Goal: Task Accomplishment & Management: Manage account settings

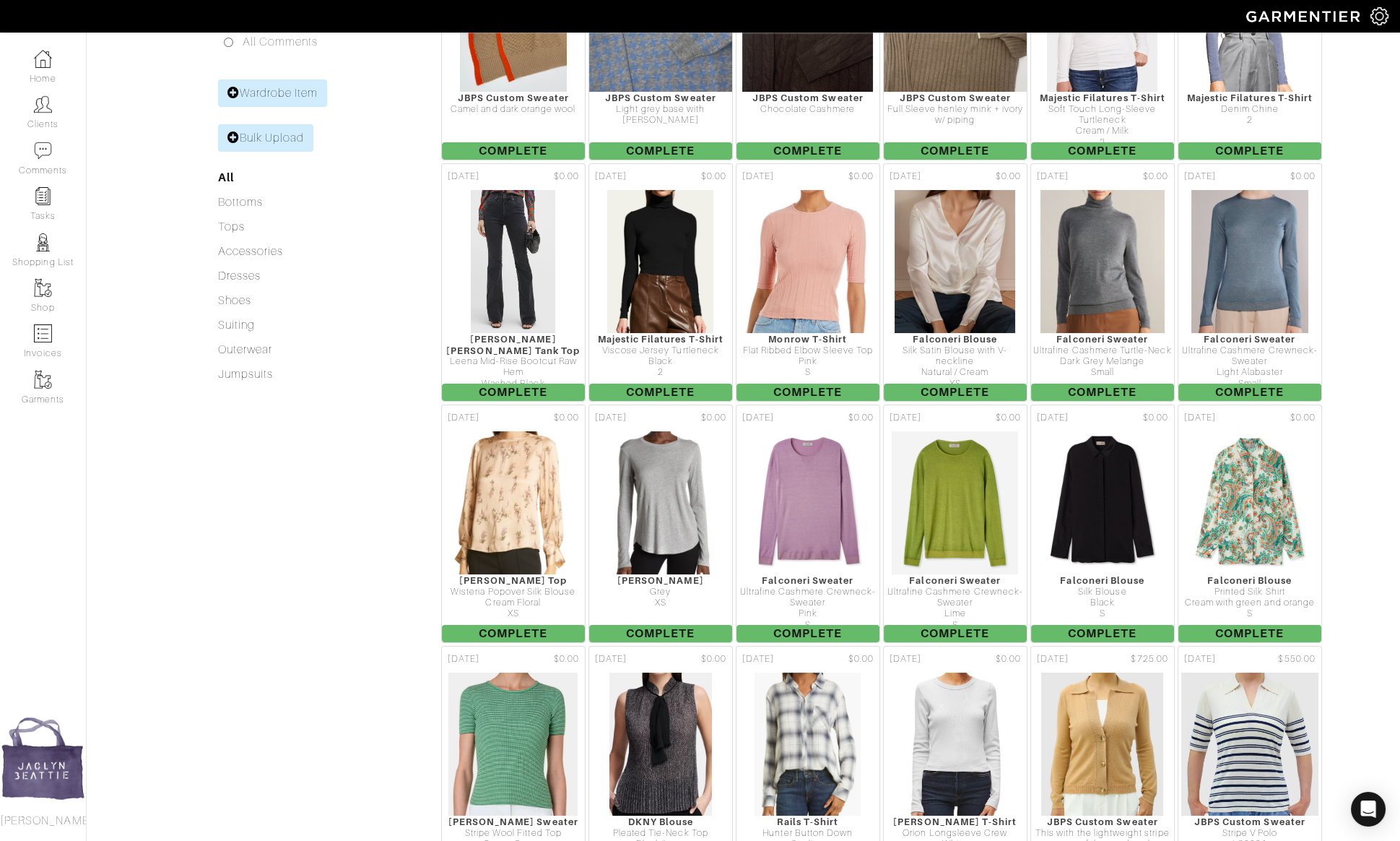
scroll to position [142, 0]
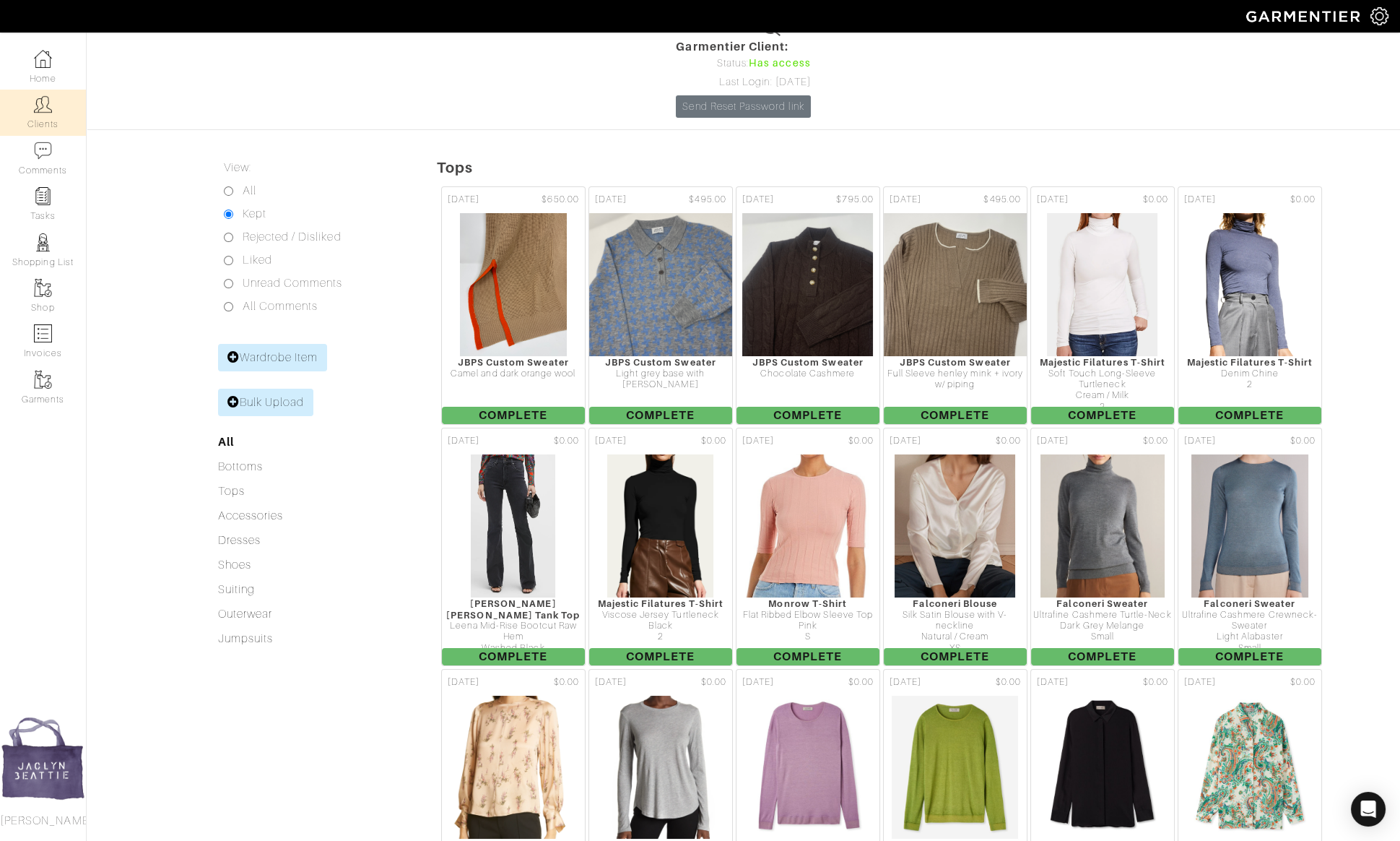
click at [30, 111] on link "Clients" at bounding box center [43, 112] width 86 height 45
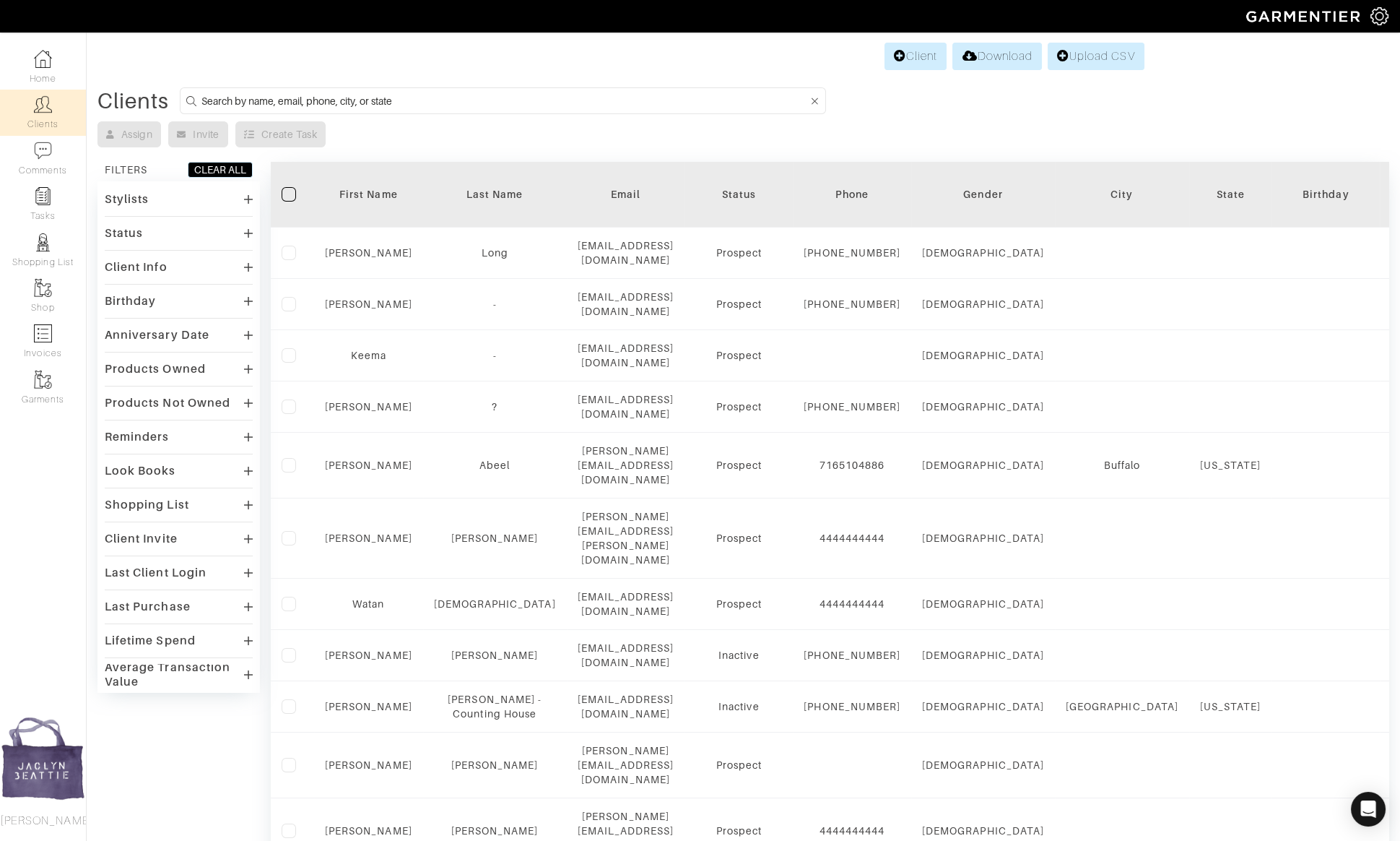
click at [254, 103] on input at bounding box center [505, 101] width 606 height 18
type input "[PERSON_NAME]"
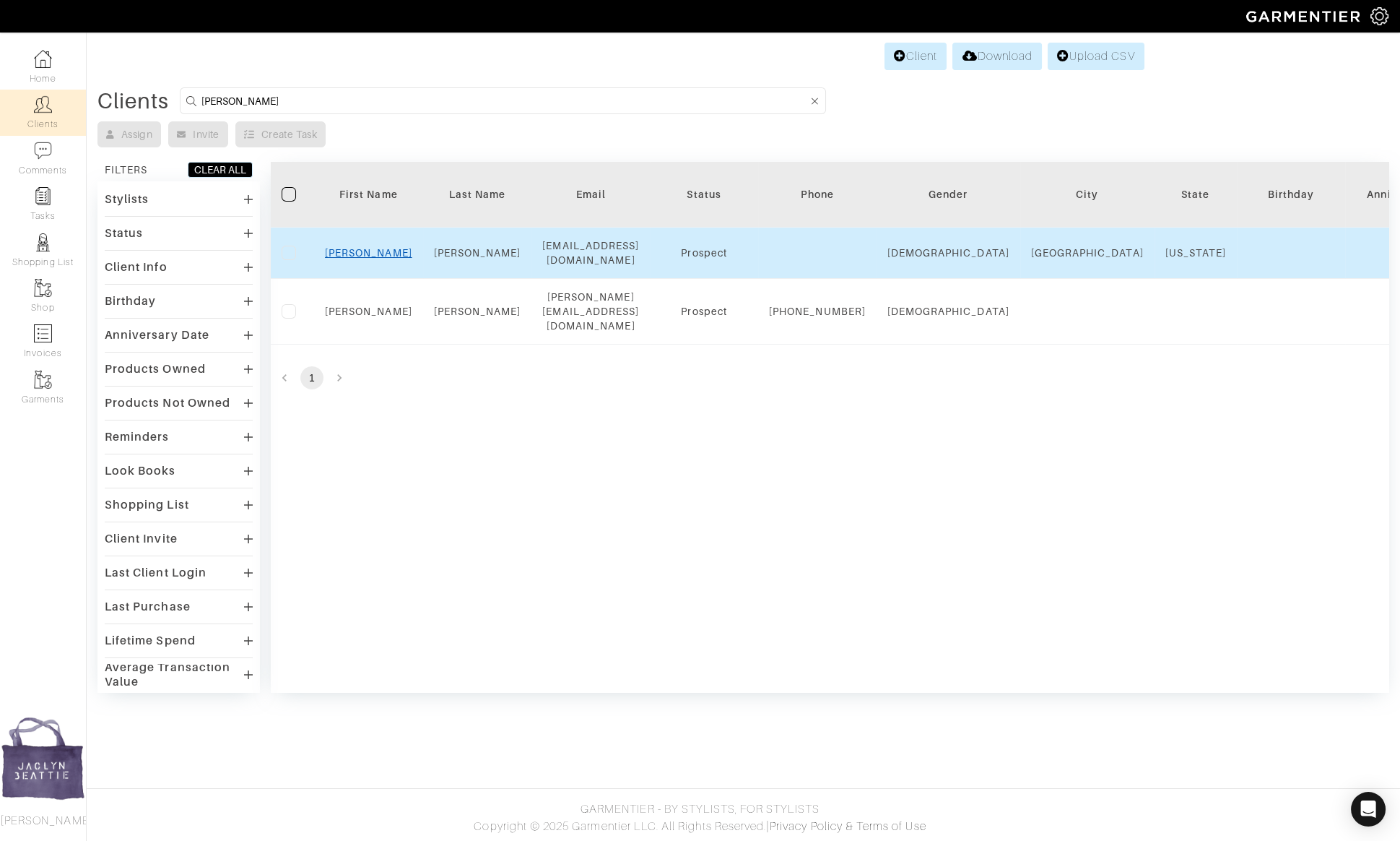
click at [371, 247] on link "[PERSON_NAME]" at bounding box center [368, 252] width 88 height 11
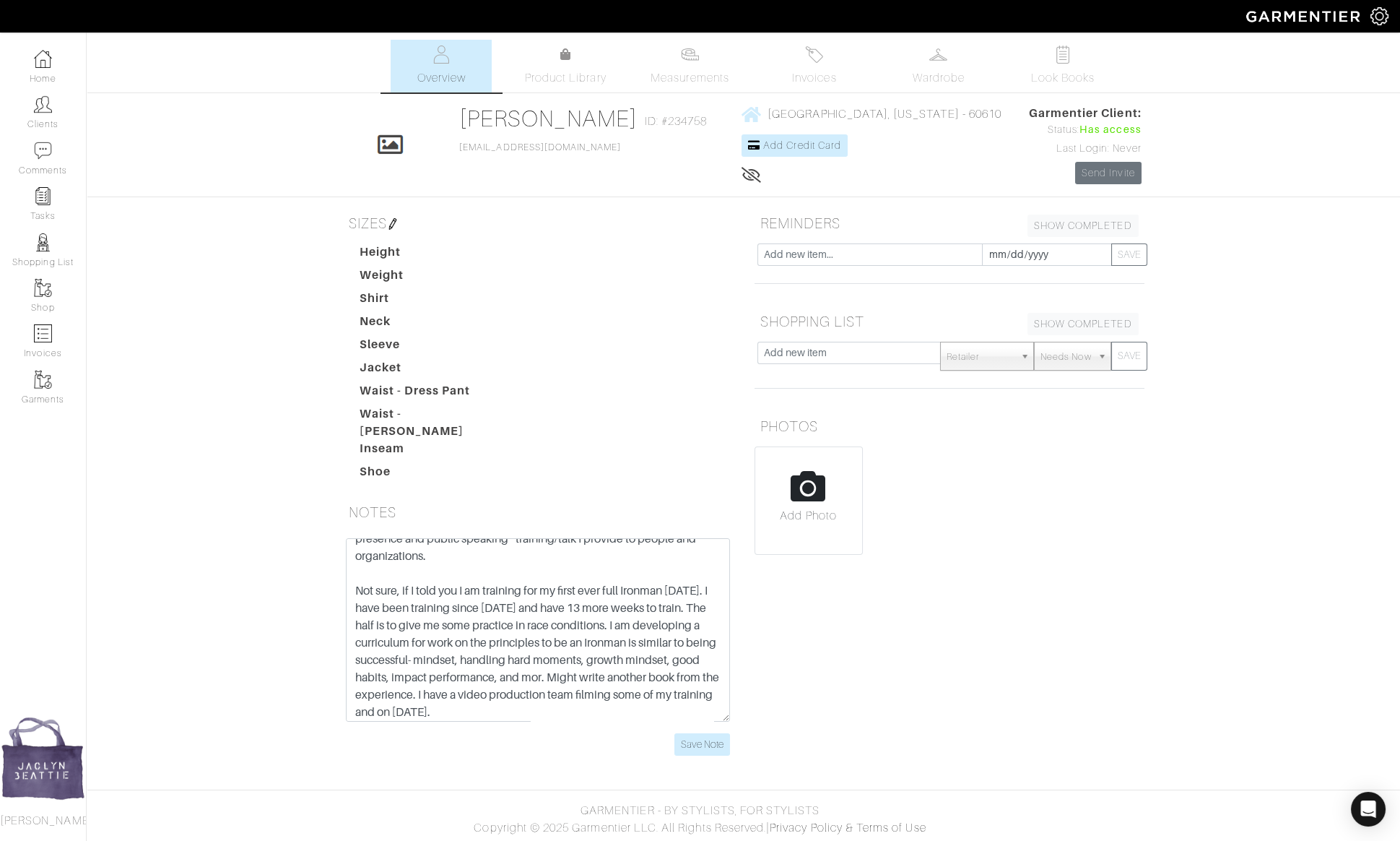
scroll to position [52, 0]
click at [705, 737] on input "Save Note" at bounding box center [703, 745] width 56 height 23
